Goal: Transaction & Acquisition: Purchase product/service

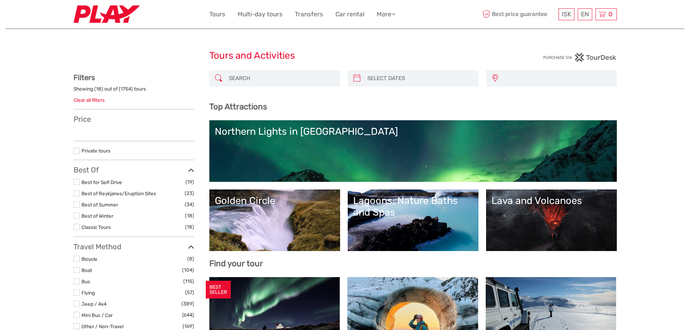
select select
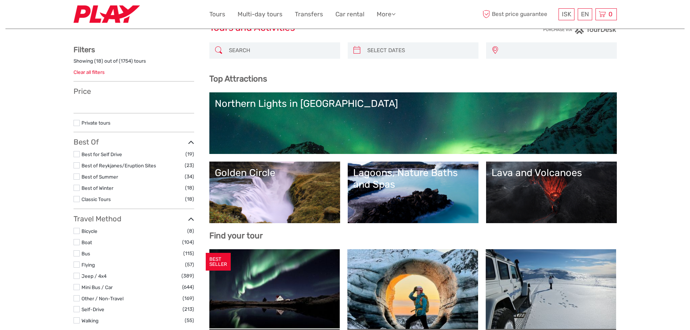
select select
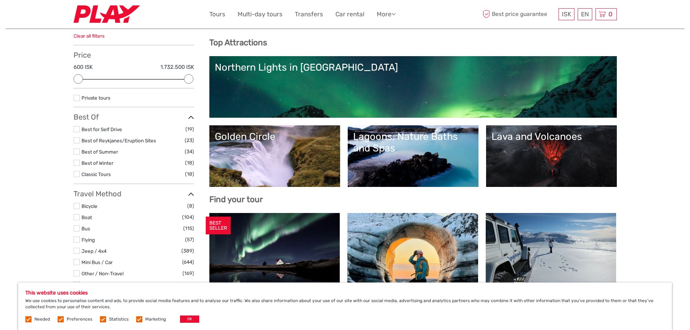
scroll to position [72, 0]
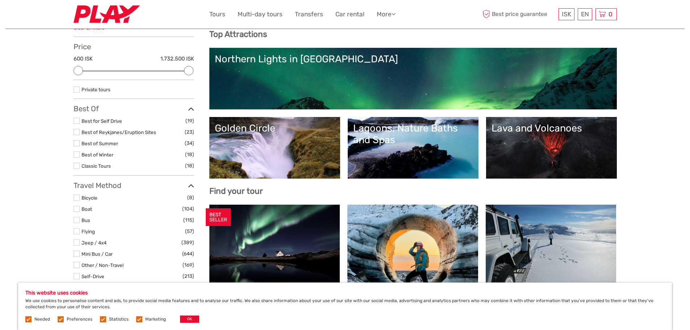
click at [293, 141] on link "Golden Circle" at bounding box center [275, 147] width 120 height 51
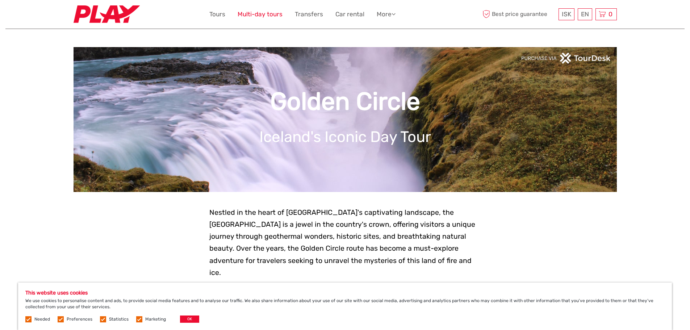
click at [258, 13] on link "Multi-day tours" at bounding box center [260, 14] width 45 height 11
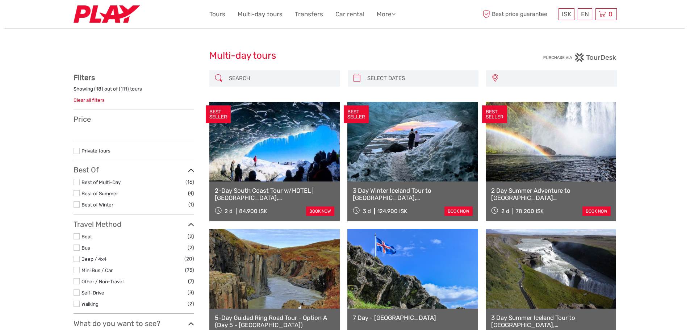
select select
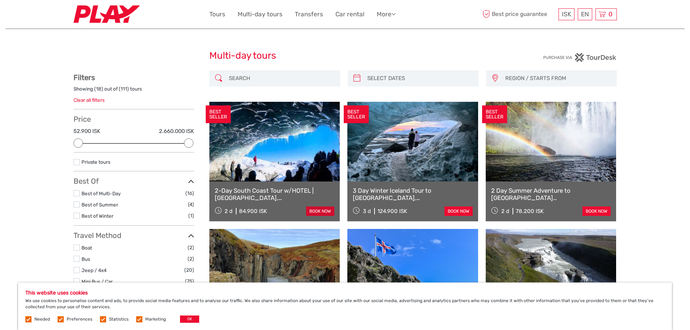
click at [316, 209] on link "book now" at bounding box center [320, 210] width 28 height 9
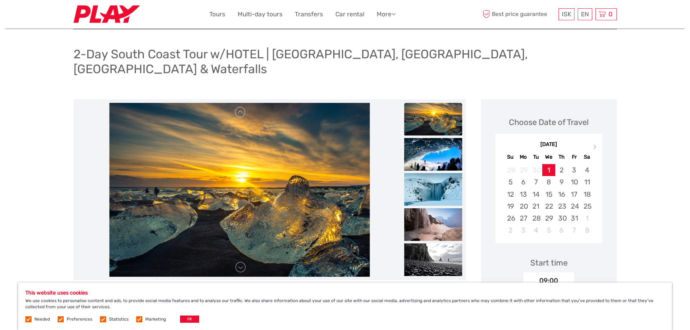
scroll to position [36, 0]
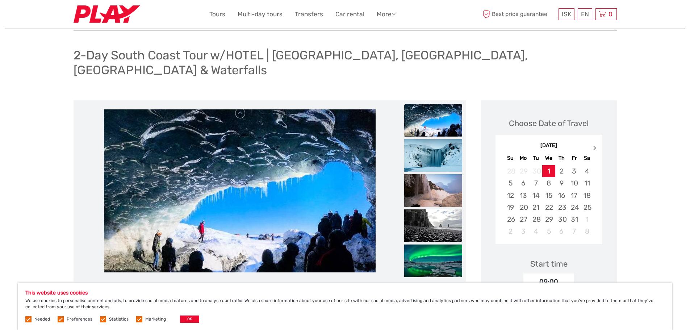
click at [595, 144] on span "Next Month" at bounding box center [595, 149] width 0 height 11
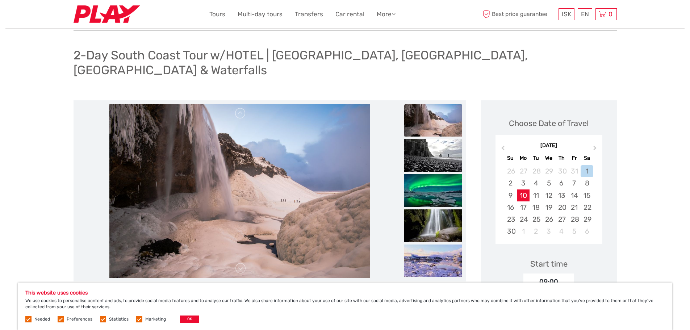
click at [527, 189] on div "10" at bounding box center [523, 195] width 13 height 12
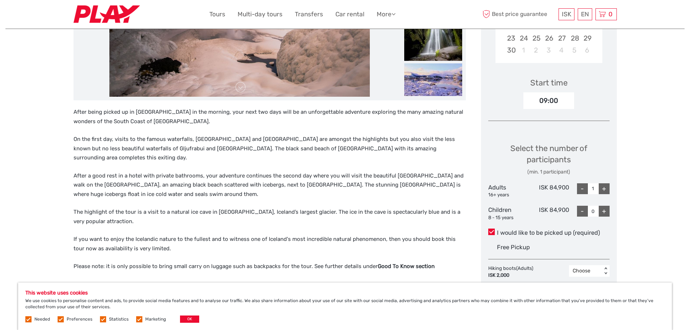
scroll to position [253, 0]
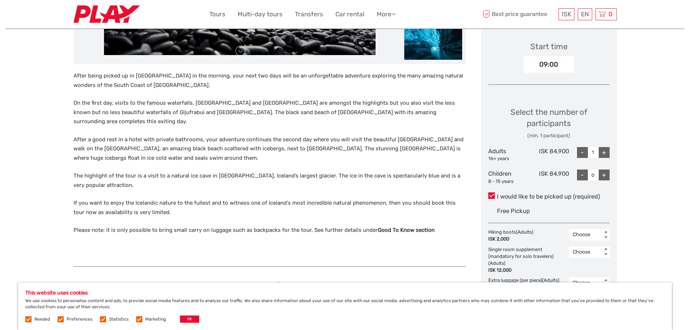
click at [605, 147] on div "+" at bounding box center [604, 152] width 11 height 11
type input "2"
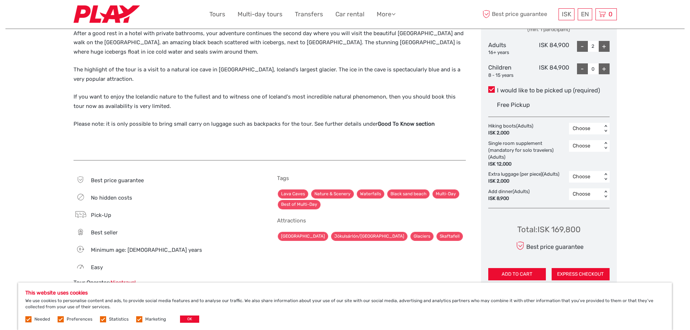
scroll to position [362, 0]
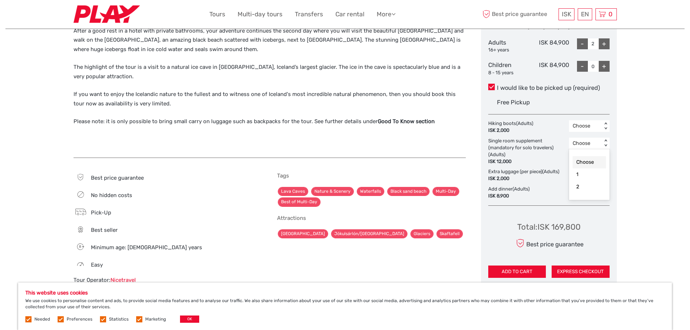
click at [604, 139] on div "< >" at bounding box center [605, 143] width 6 height 8
click at [607, 139] on div "< >" at bounding box center [605, 143] width 6 height 8
click at [607, 122] on div "< >" at bounding box center [605, 126] width 6 height 8
drag, startPoint x: 584, startPoint y: 154, endPoint x: 591, endPoint y: 152, distance: 7.2
click at [583, 163] on div "2" at bounding box center [589, 169] width 33 height 12
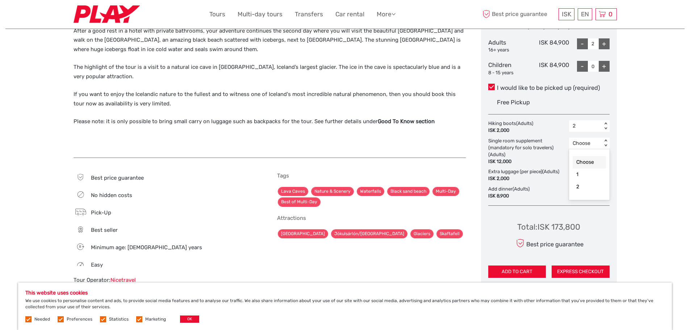
click at [603, 139] on div "< >" at bounding box center [605, 143] width 6 height 8
click at [592, 181] on div "2" at bounding box center [589, 187] width 33 height 12
click at [605, 171] on div "< >" at bounding box center [605, 175] width 6 height 8
click at [592, 199] on div "1" at bounding box center [589, 205] width 33 height 12
click at [603, 188] on div "< >" at bounding box center [605, 192] width 6 height 8
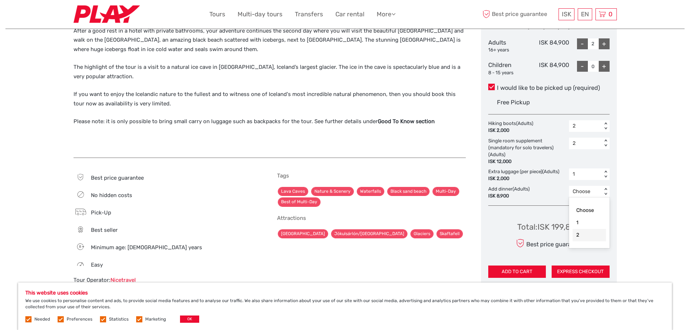
click at [588, 229] on div "2" at bounding box center [589, 235] width 33 height 12
click at [606, 171] on div "< >" at bounding box center [605, 175] width 6 height 8
click at [584, 211] on div "2" at bounding box center [589, 217] width 33 height 12
click at [605, 171] on div "< >" at bounding box center [605, 175] width 6 height 8
click at [592, 171] on div "2" at bounding box center [586, 174] width 26 height 7
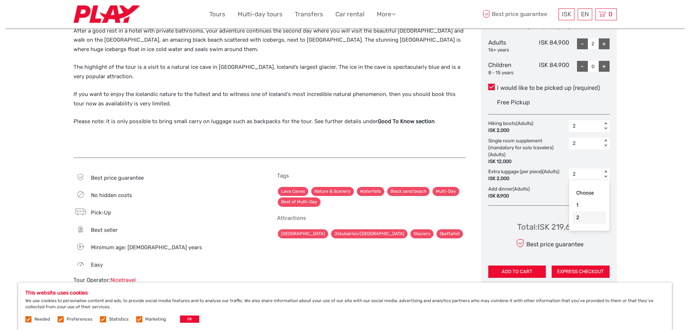
click at [592, 171] on div "2" at bounding box center [586, 174] width 26 height 7
click at [578, 171] on div "2" at bounding box center [586, 174] width 26 height 7
click at [579, 171] on div "2" at bounding box center [586, 174] width 26 height 7
click at [589, 187] on div "Choose" at bounding box center [589, 193] width 33 height 12
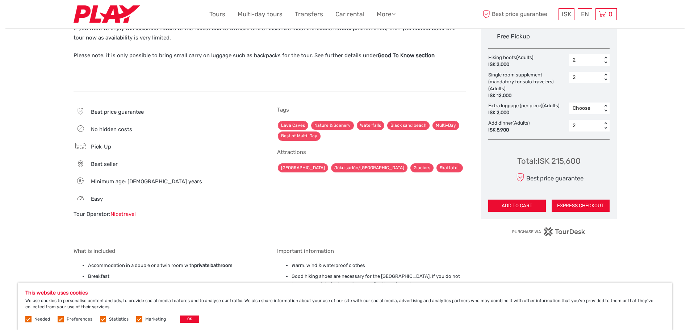
scroll to position [435, 0]
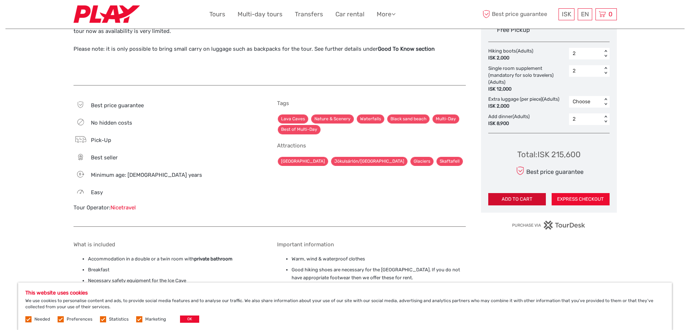
click at [524, 193] on button "ADD TO CART" at bounding box center [517, 199] width 58 height 12
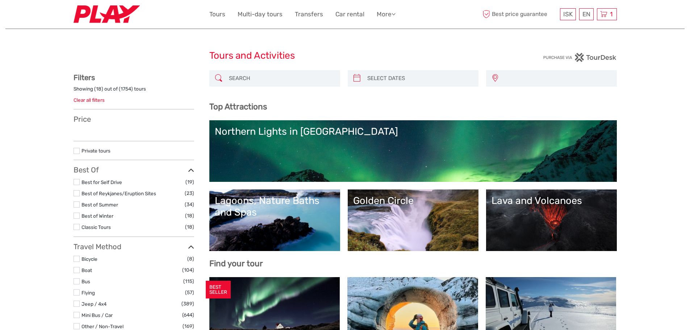
select select
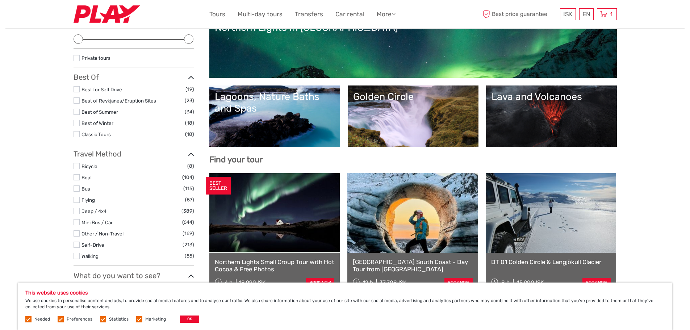
scroll to position [109, 0]
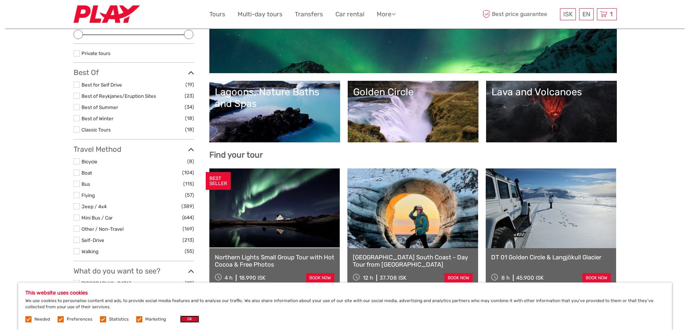
click at [187, 319] on button "OK" at bounding box center [189, 318] width 19 height 7
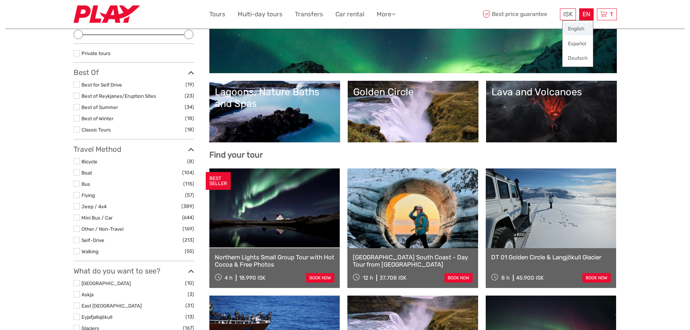
click at [584, 29] on link "English" at bounding box center [577, 28] width 30 height 13
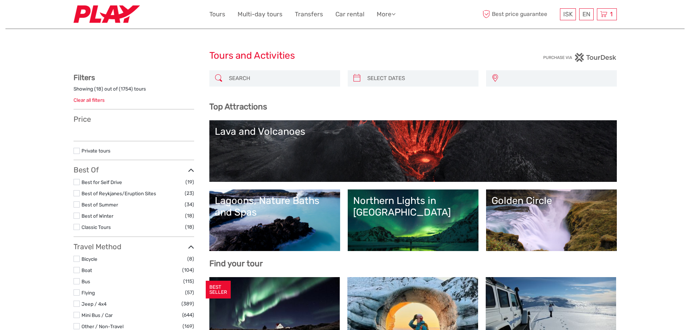
select select
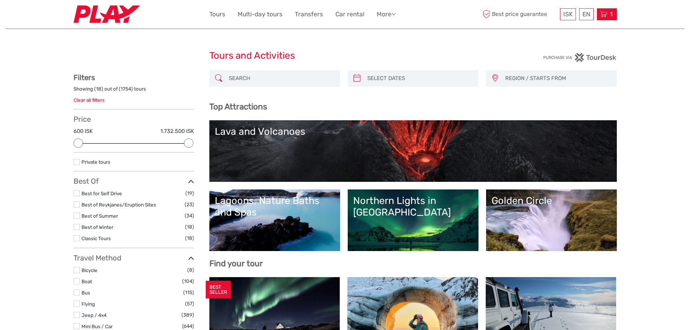
click at [611, 16] on span "1" at bounding box center [611, 14] width 5 height 7
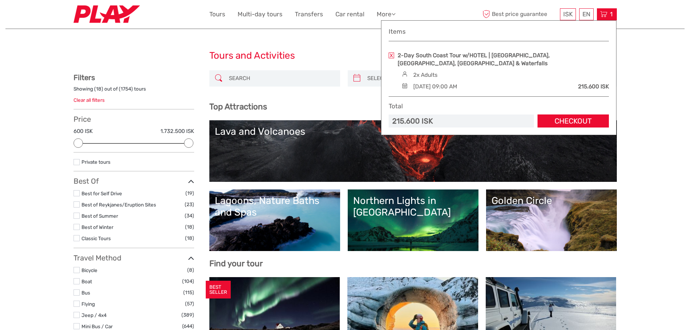
click at [461, 122] on div "215.600 ISK" at bounding box center [461, 120] width 145 height 13
